Goal: Information Seeking & Learning: Learn about a topic

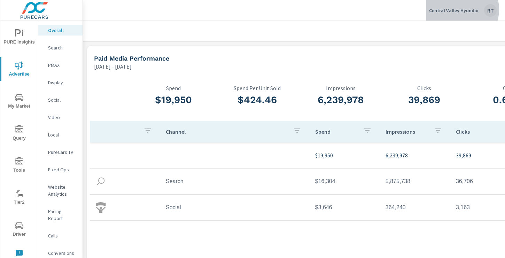
click at [454, 9] on p "Central Valley Hyundai" at bounding box center [453, 10] width 49 height 6
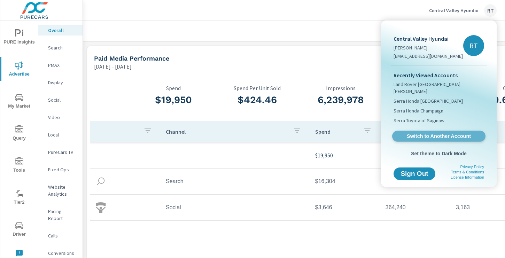
click at [431, 133] on span "Switch to Another Account" at bounding box center [438, 136] width 85 height 7
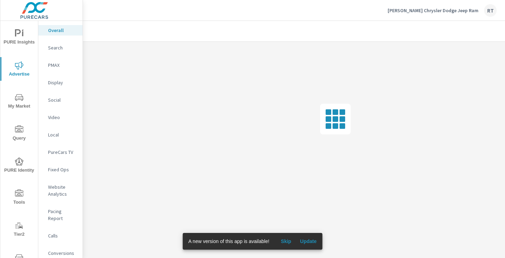
click at [288, 241] on span "Skip" at bounding box center [286, 241] width 17 height 6
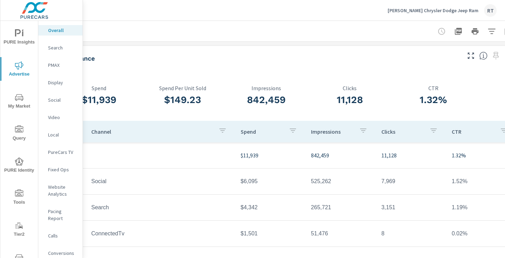
scroll to position [0, 93]
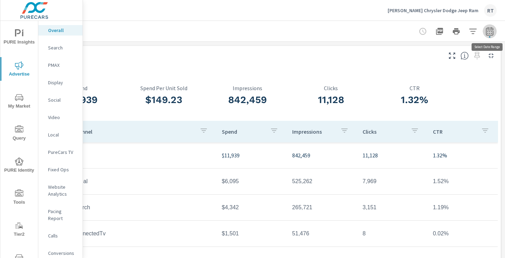
click at [486, 30] on icon "button" at bounding box center [489, 31] width 8 height 8
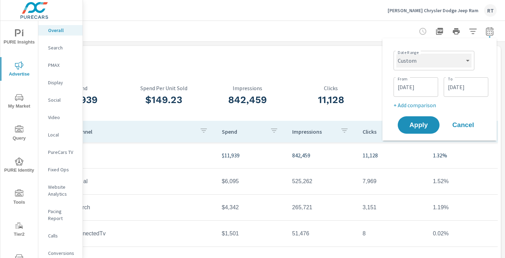
click at [463, 56] on select "Custom Yesterday Last week Last 7 days Last 14 days Last 30 days Last 45 days L…" at bounding box center [433, 61] width 75 height 14
click at [396, 54] on select "Custom Yesterday Last week Last 7 days Last 14 days Last 30 days Last 45 days L…" at bounding box center [433, 61] width 75 height 14
select select "Last 30 days"
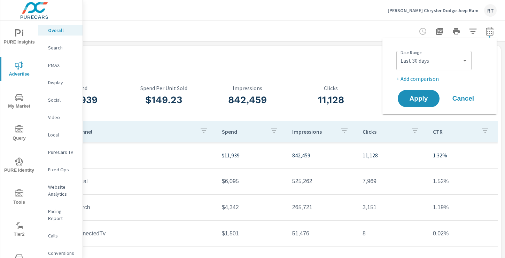
click at [427, 77] on p "+ Add comparison" at bounding box center [440, 79] width 89 height 8
select select "Previous period"
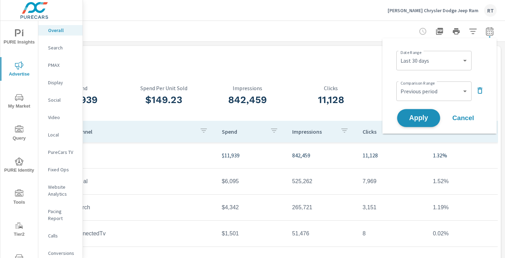
click at [418, 118] on span "Apply" at bounding box center [418, 118] width 29 height 7
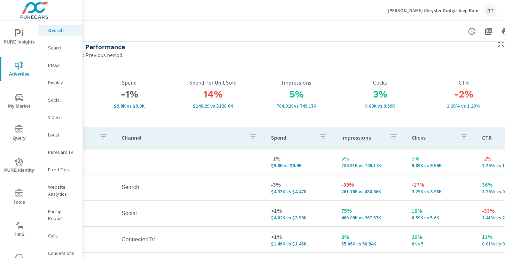
scroll to position [11, 0]
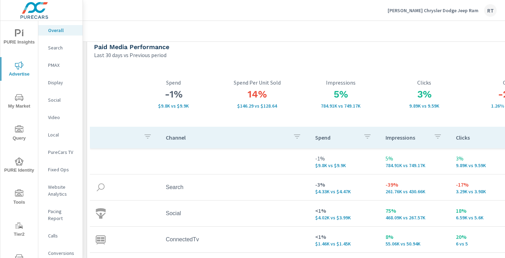
click at [20, 36] on icon "nav menu" at bounding box center [19, 33] width 8 height 8
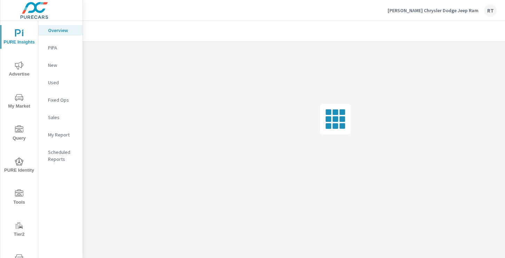
click at [57, 133] on p "My Report" at bounding box center [62, 134] width 29 height 7
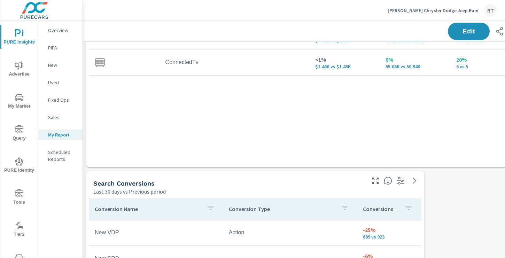
scroll to position [185, 0]
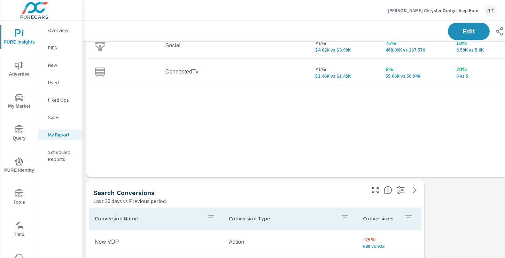
click at [401, 217] on div "Conversions" at bounding box center [389, 218] width 53 height 16
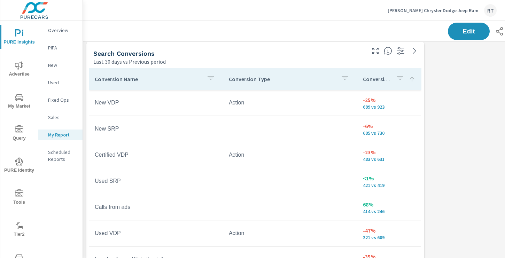
scroll to position [334, 0]
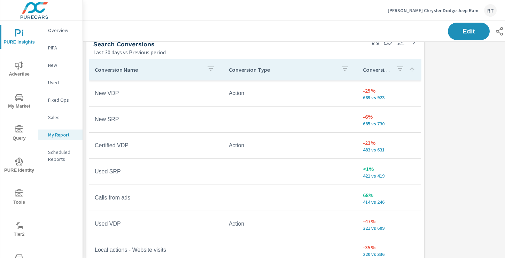
click at [411, 72] on icon at bounding box center [411, 69] width 7 height 7
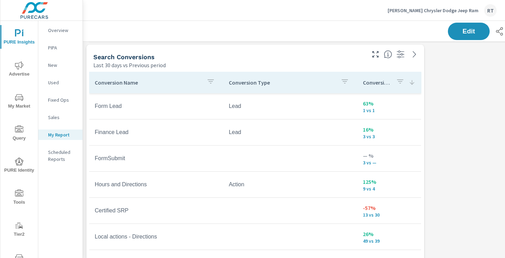
scroll to position [333, 0]
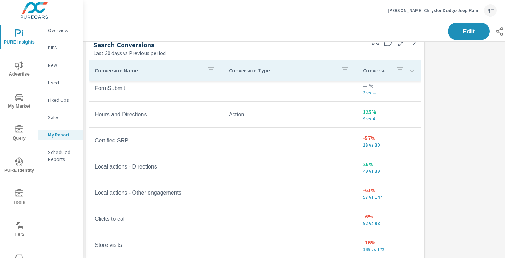
scroll to position [50, 0]
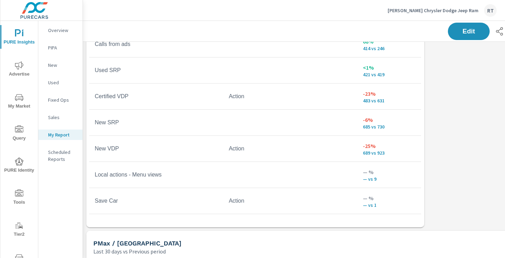
scroll to position [467, 0]
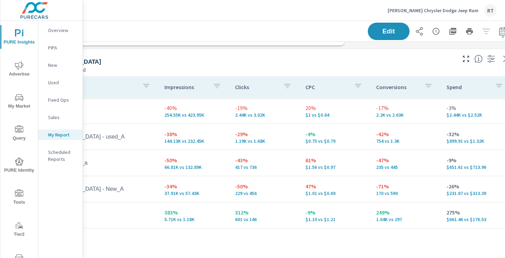
scroll to position [637, 93]
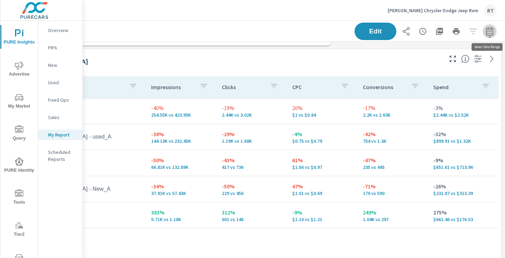
click at [488, 32] on icon "button" at bounding box center [489, 31] width 8 height 8
select select "Last 30 days"
select select "Previous period"
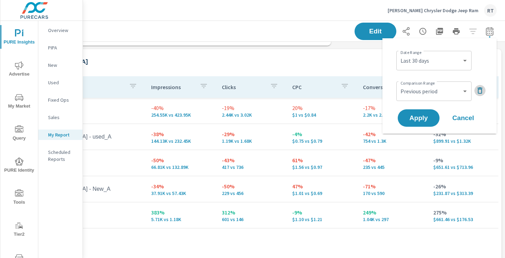
click at [480, 91] on icon "button" at bounding box center [480, 90] width 8 height 8
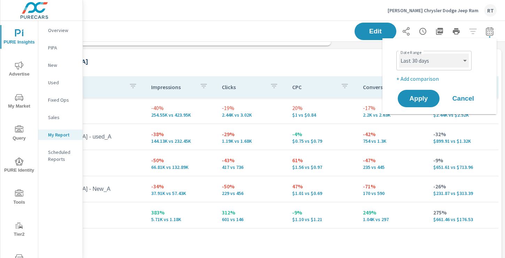
click at [465, 62] on select "Custom [DATE] Last week Last 7 days Last 14 days Last 30 days Last 45 days Last…" at bounding box center [434, 61] width 70 height 14
click at [399, 54] on select "Custom [DATE] Last week Last 7 days Last 14 days Last 30 days Last 45 days Last…" at bounding box center [434, 61] width 70 height 14
select select "Last 7 days"
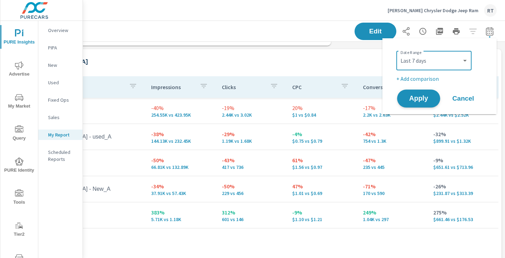
click at [420, 98] on span "Apply" at bounding box center [418, 98] width 29 height 7
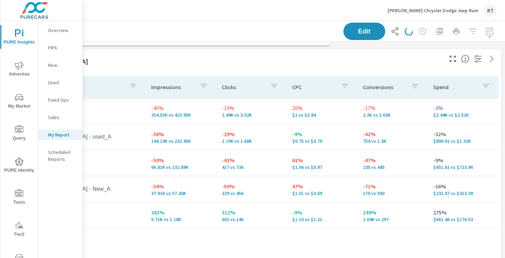
scroll to position [0, 93]
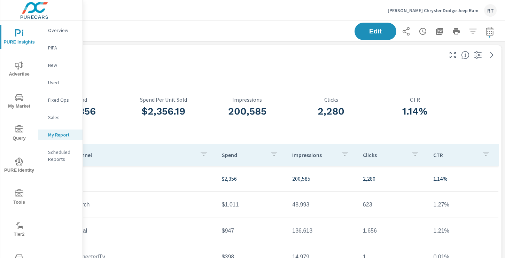
click at [489, 31] on icon "button" at bounding box center [489, 31] width 8 height 8
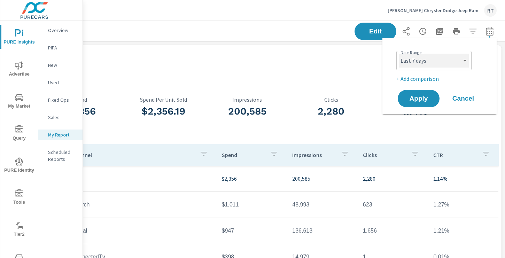
click at [454, 59] on select "Custom [DATE] Last week Last 7 days Last 14 days Last 30 days Last 45 days Last…" at bounding box center [434, 61] width 70 height 14
click at [399, 54] on select "Custom [DATE] Last week Last 7 days Last 14 days Last 30 days Last 45 days Last…" at bounding box center [434, 61] width 70 height 14
select select "Last 14 days"
click at [414, 80] on p "+ Add comparison" at bounding box center [440, 79] width 89 height 8
select select "Previous period"
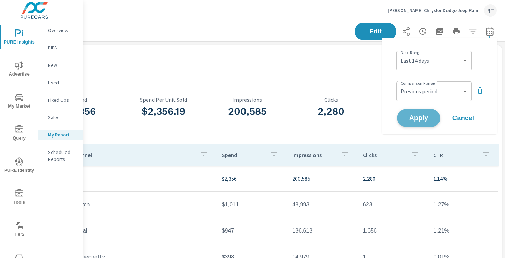
click at [411, 118] on span "Apply" at bounding box center [418, 118] width 29 height 7
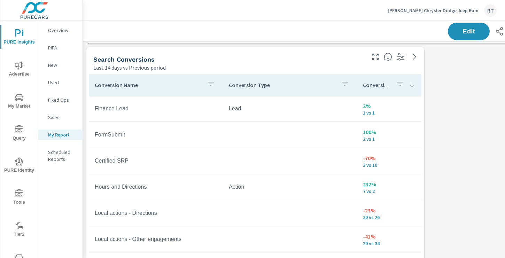
scroll to position [312, 0]
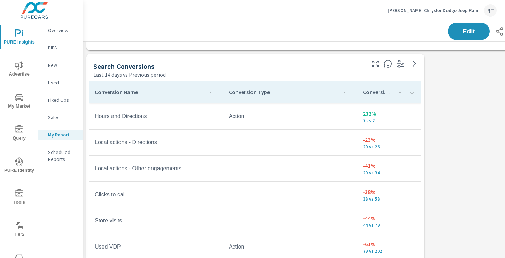
scroll to position [163, 0]
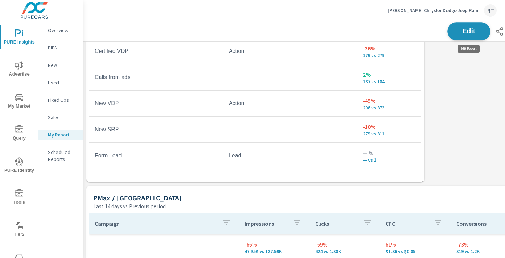
click at [462, 32] on span "Edit" at bounding box center [468, 31] width 29 height 7
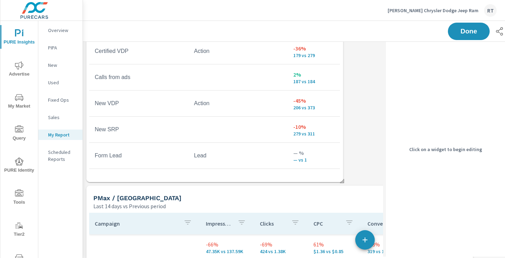
click at [300, 173] on div "Conversion Name Conversion Type Conversions FormSubmit 100% 2 vs 1 Certified SR…" at bounding box center [214, 35] width 251 height 287
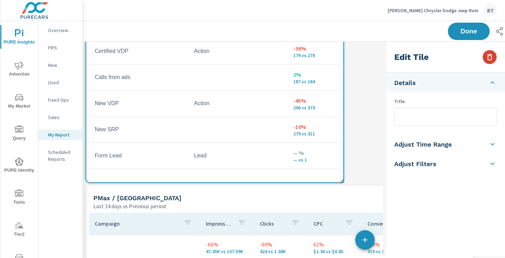
click at [488, 58] on icon "button" at bounding box center [489, 57] width 5 height 6
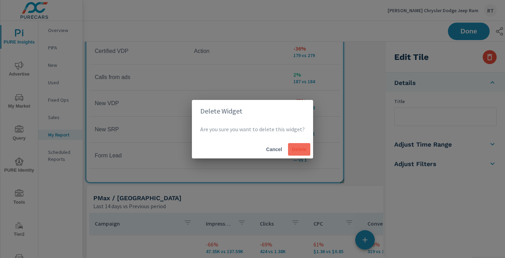
click at [298, 149] on span "Delete" at bounding box center [299, 149] width 17 height 6
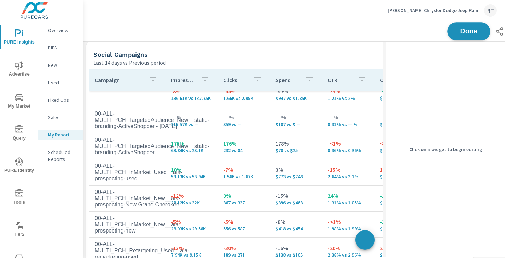
click at [467, 26] on button "Done" at bounding box center [468, 31] width 43 height 18
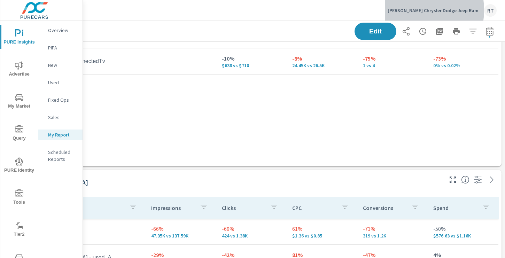
click at [423, 10] on p "Anderson Chrysler Dodge Jeep Ram" at bounding box center [433, 10] width 91 height 6
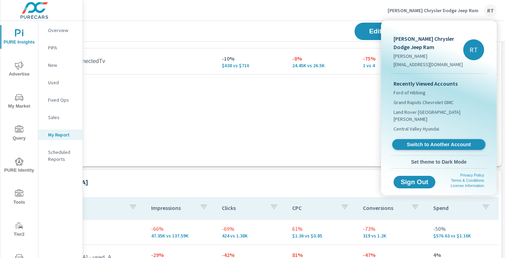
click at [424, 141] on span "Switch to Another Account" at bounding box center [438, 144] width 85 height 7
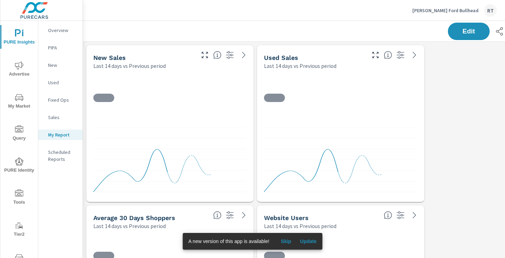
scroll to position [1606, 516]
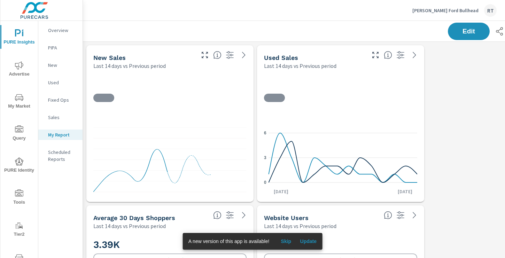
click at [289, 240] on span "Skip" at bounding box center [286, 241] width 17 height 6
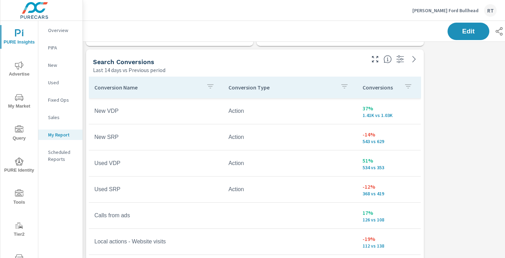
scroll to position [314, 1]
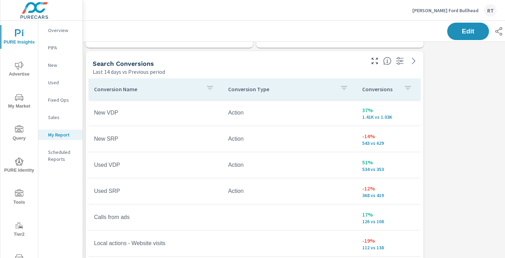
click at [399, 89] on div "Conversions" at bounding box center [388, 89] width 53 height 16
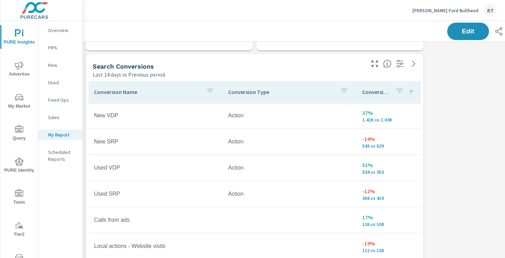
scroll to position [308, 1]
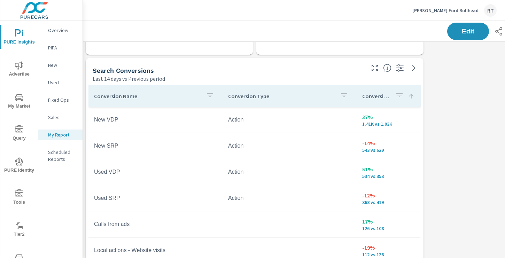
click at [410, 95] on icon at bounding box center [411, 96] width 5 height 5
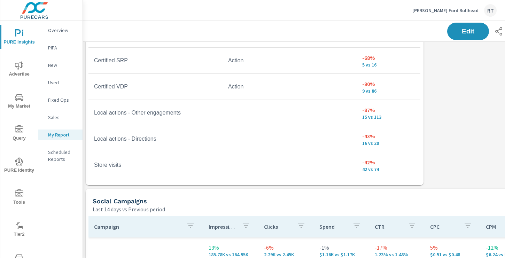
scroll to position [503, 1]
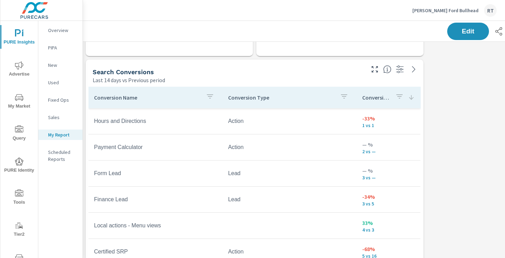
scroll to position [305, 1]
click at [400, 99] on icon "button" at bounding box center [399, 97] width 6 height 4
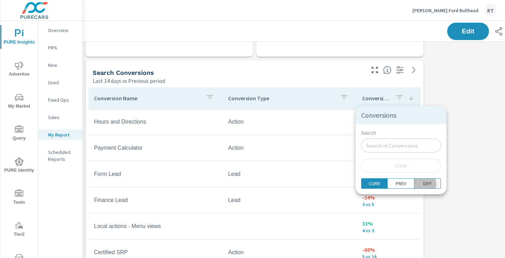
click at [423, 184] on p "DIFF" at bounding box center [427, 183] width 9 height 7
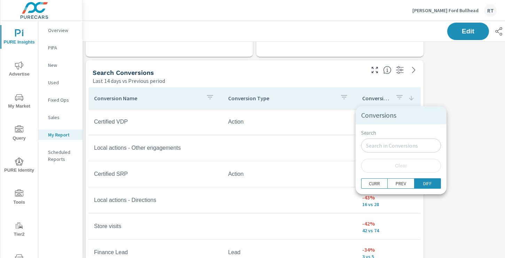
click at [450, 163] on div at bounding box center [252, 129] width 505 height 258
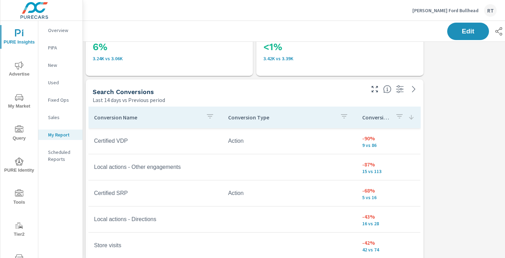
scroll to position [230, 1]
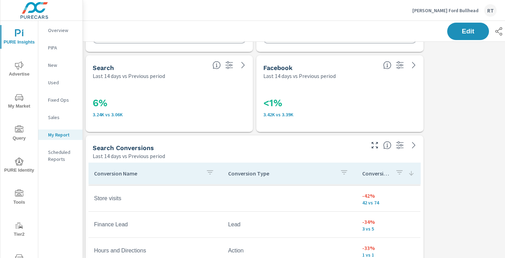
scroll to position [215, 0]
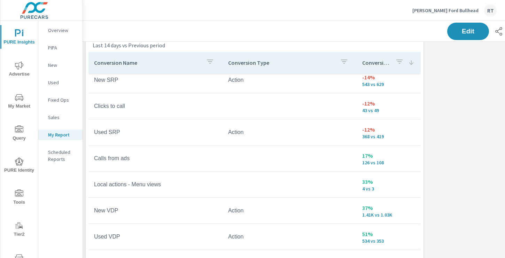
scroll to position [434, 1]
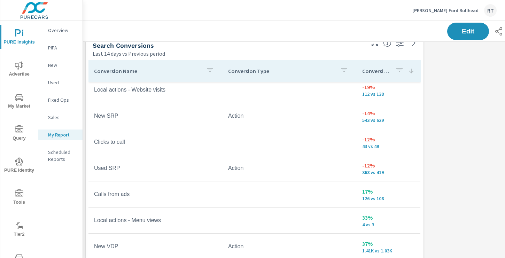
scroll to position [215, 0]
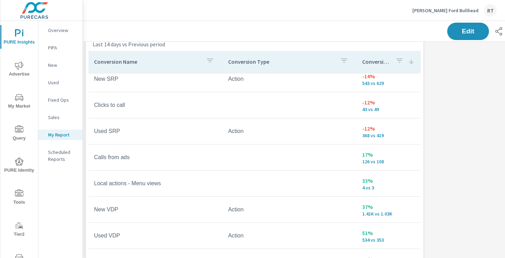
scroll to position [327, 1]
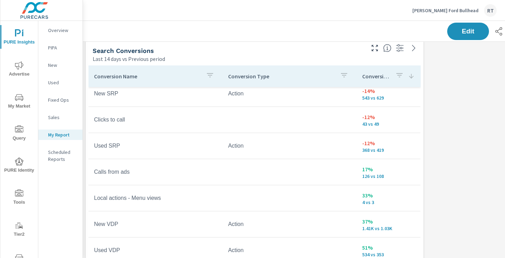
click at [410, 76] on icon at bounding box center [411, 76] width 7 height 7
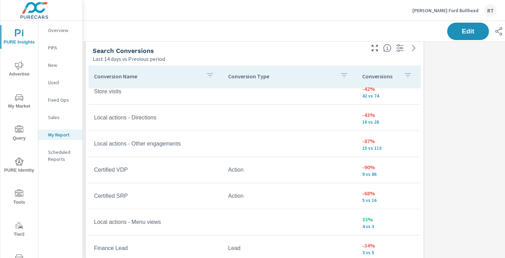
scroll to position [59, 0]
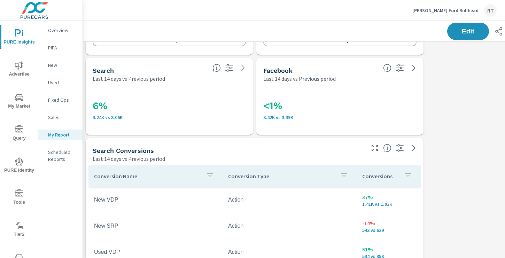
scroll to position [241, 1]
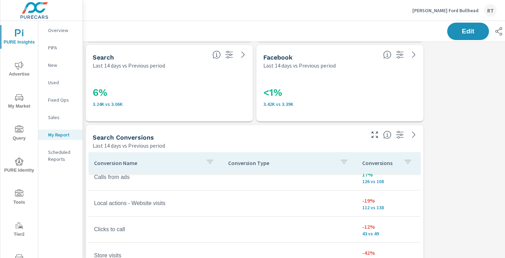
scroll to position [117, 0]
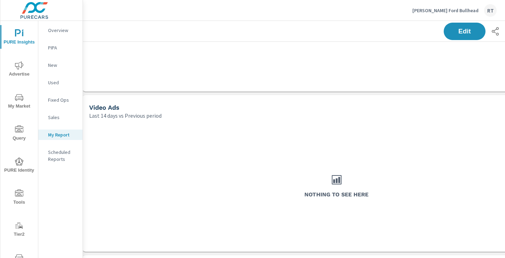
scroll to position [893, 4]
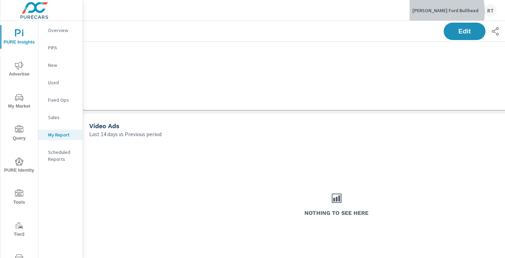
click at [435, 12] on p "Anderson Ford Bullhead" at bounding box center [445, 10] width 66 height 6
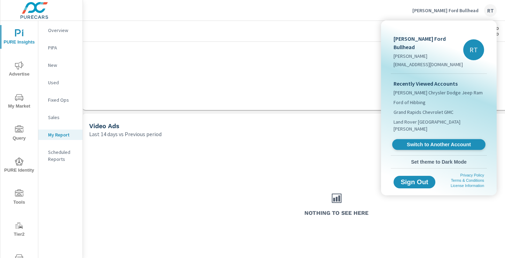
click at [422, 141] on span "Switch to Another Account" at bounding box center [438, 144] width 85 height 7
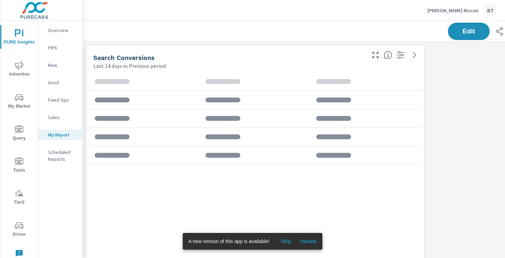
scroll to position [885, 516]
click at [290, 244] on button "Skip" at bounding box center [286, 241] width 22 height 11
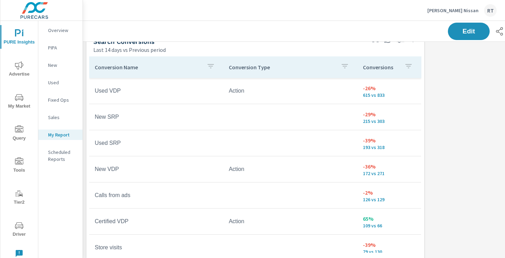
scroll to position [0, 0]
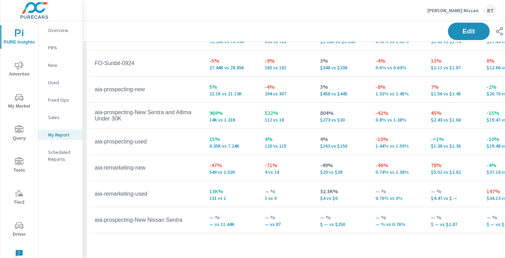
scroll to position [631, 0]
click at [22, 66] on icon "nav menu" at bounding box center [19, 65] width 8 height 8
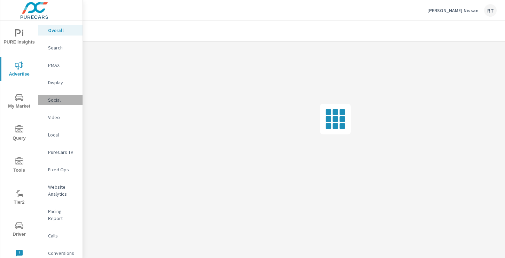
click at [55, 100] on p "Social" at bounding box center [62, 99] width 29 height 7
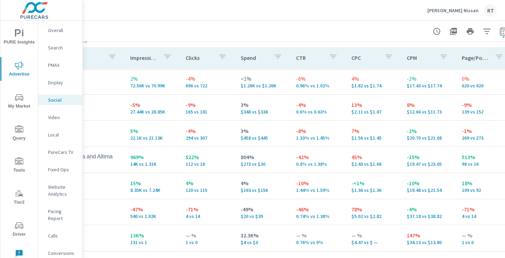
scroll to position [324, 93]
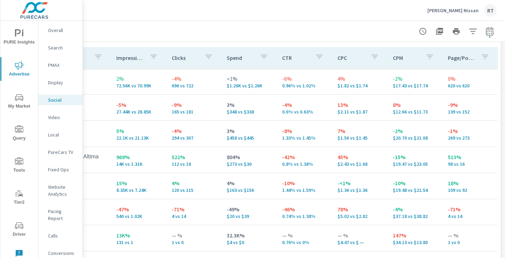
click at [489, 33] on icon "button" at bounding box center [489, 32] width 5 height 3
select select "Last 14 days"
select select "Previous period"
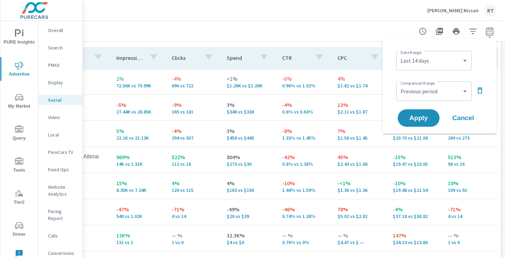
click at [452, 52] on div "Custom [DATE] Last week Last 7 days Last 14 days Last 30 days Last 45 days Last…" at bounding box center [433, 61] width 75 height 20
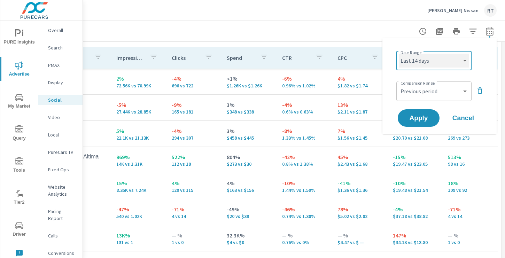
click at [435, 65] on select "Custom [DATE] Last week Last 7 days Last 14 days Last 30 days Last 45 days Last…" at bounding box center [434, 61] width 70 height 14
click at [399, 54] on select "Custom [DATE] Last week Last 7 days Last 14 days Last 30 days Last 45 days Last…" at bounding box center [434, 61] width 70 height 14
select select "Last 30 days"
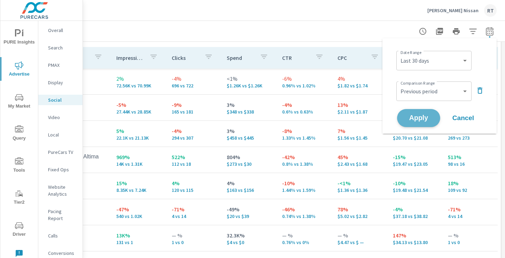
click at [413, 116] on span "Apply" at bounding box center [418, 118] width 29 height 7
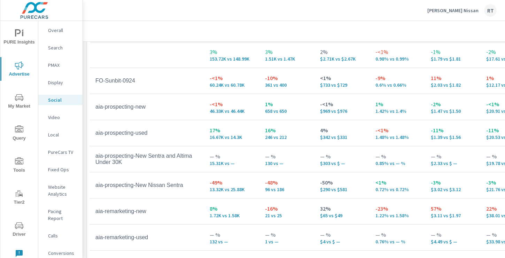
scroll to position [350, 0]
